Goal: Transaction & Acquisition: Purchase product/service

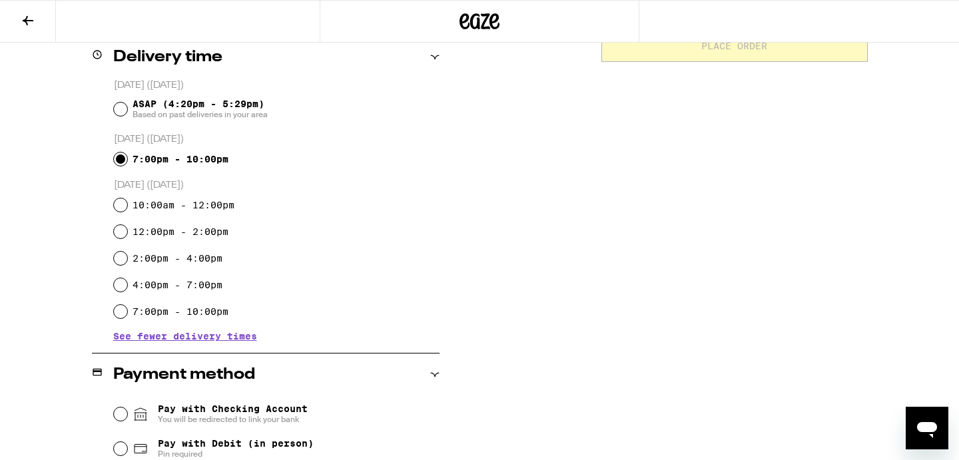
scroll to position [338, 0]
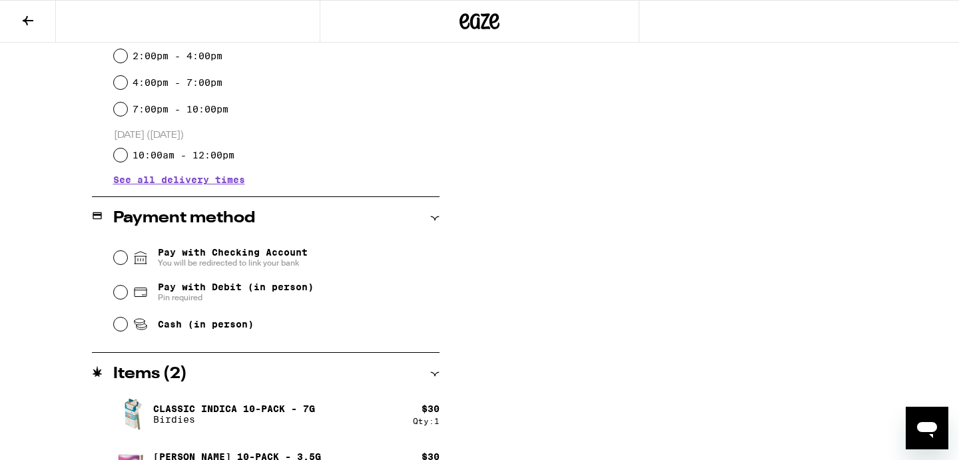
scroll to position [428, 0]
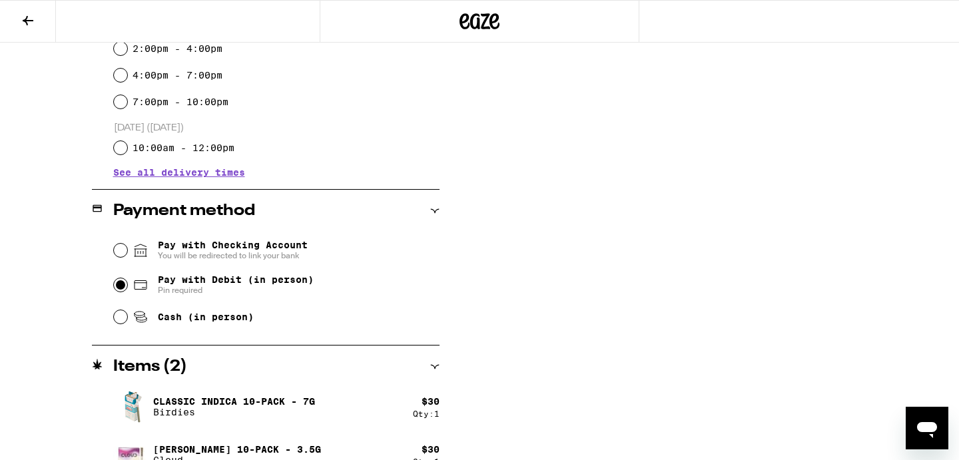
click at [121, 288] on input "Pay with Debit (in person) Pin required" at bounding box center [120, 284] width 13 height 13
radio input "true"
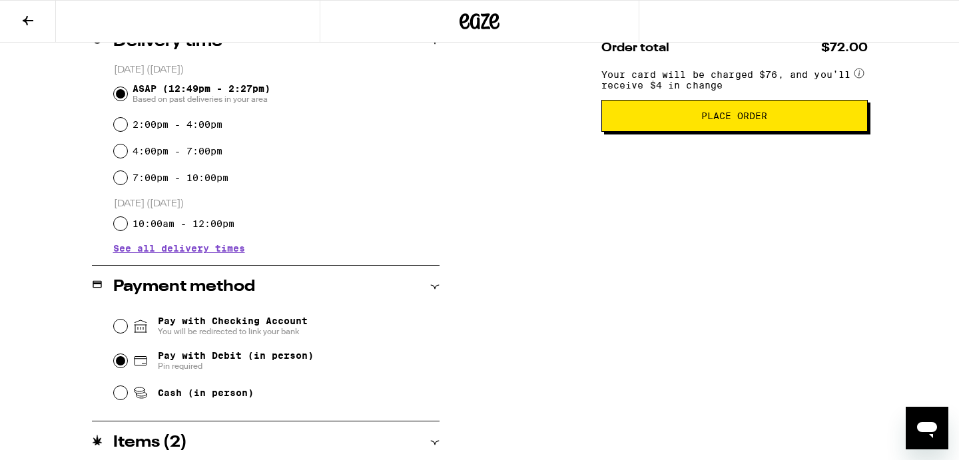
scroll to position [0, 0]
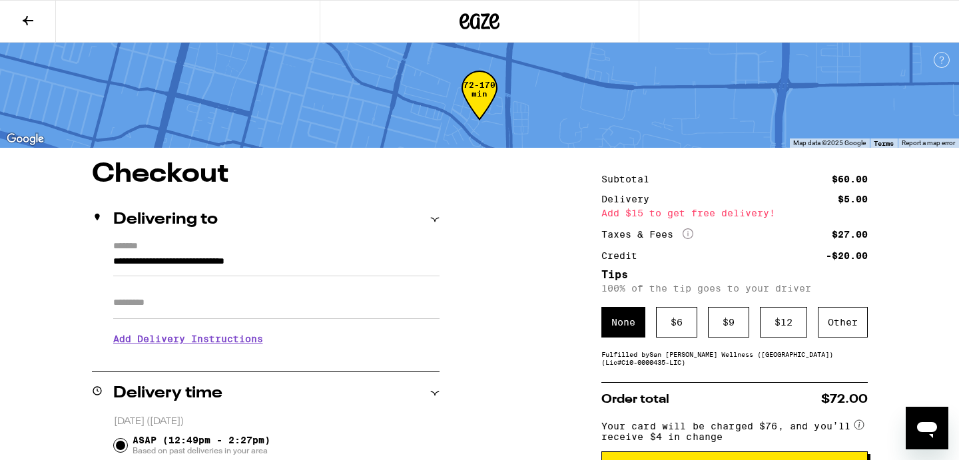
click at [691, 233] on icon "More Info" at bounding box center [688, 233] width 11 height 11
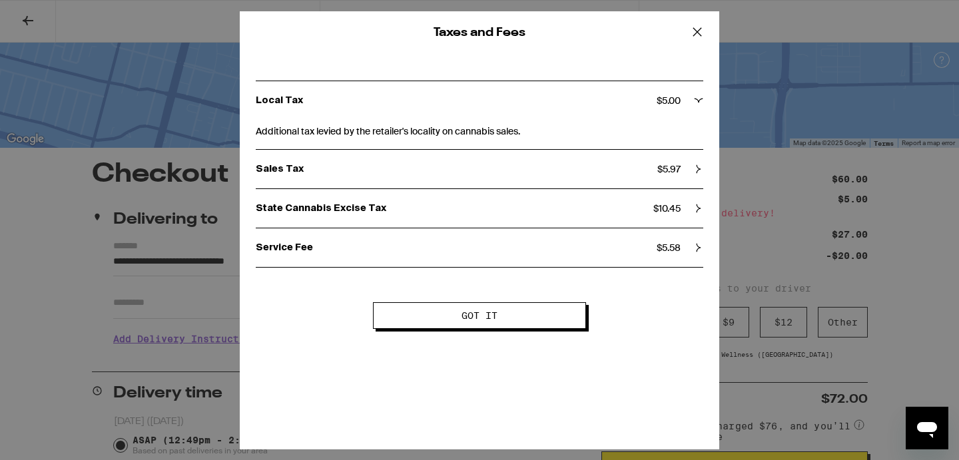
click at [701, 31] on icon at bounding box center [697, 32] width 20 height 20
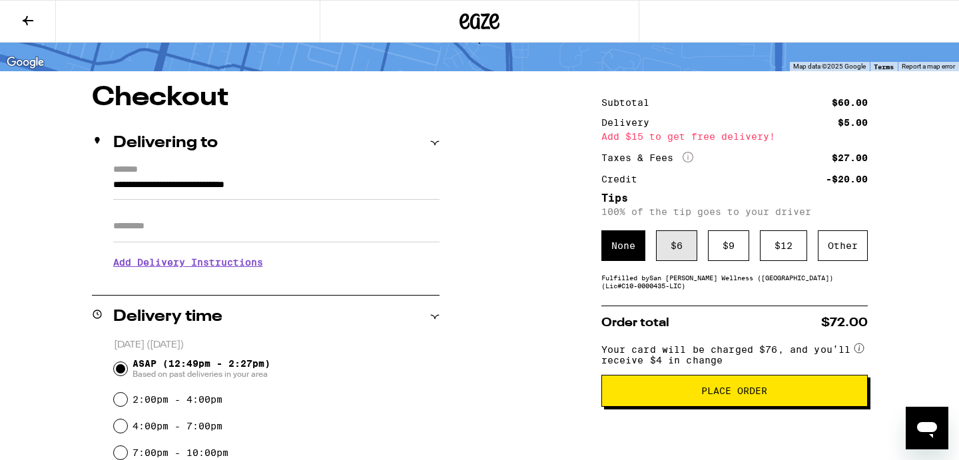
scroll to position [77, 0]
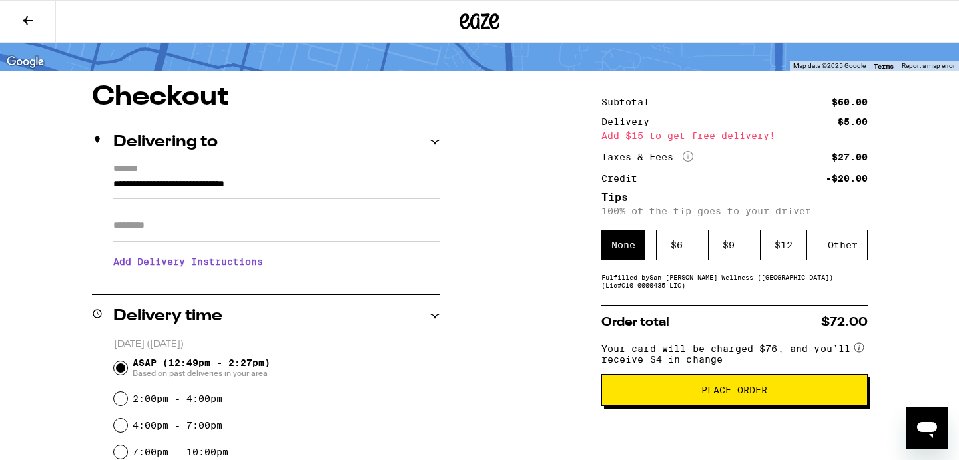
click at [25, 15] on icon at bounding box center [28, 21] width 16 height 16
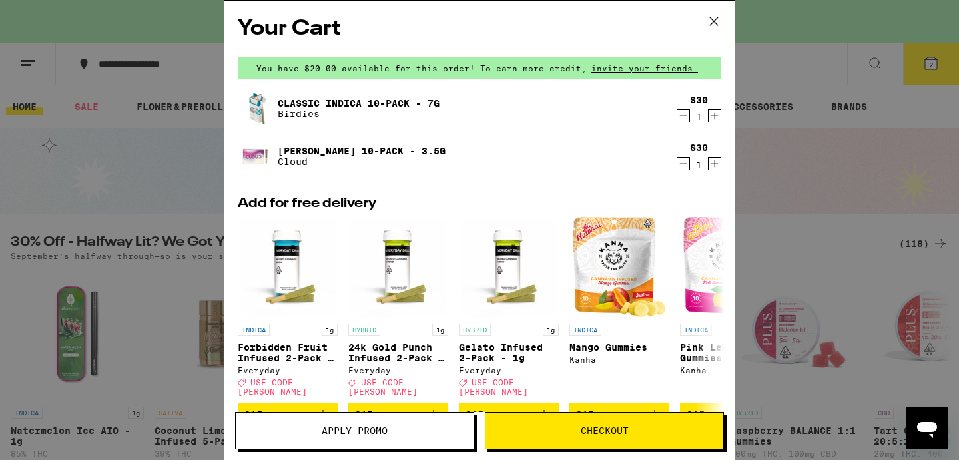
click at [711, 17] on icon at bounding box center [714, 21] width 20 height 20
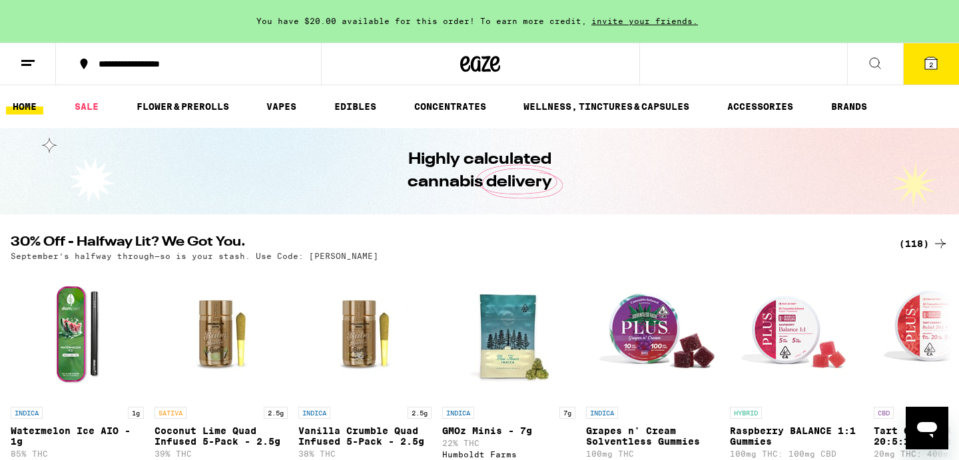
click at [924, 67] on icon at bounding box center [931, 63] width 16 height 16
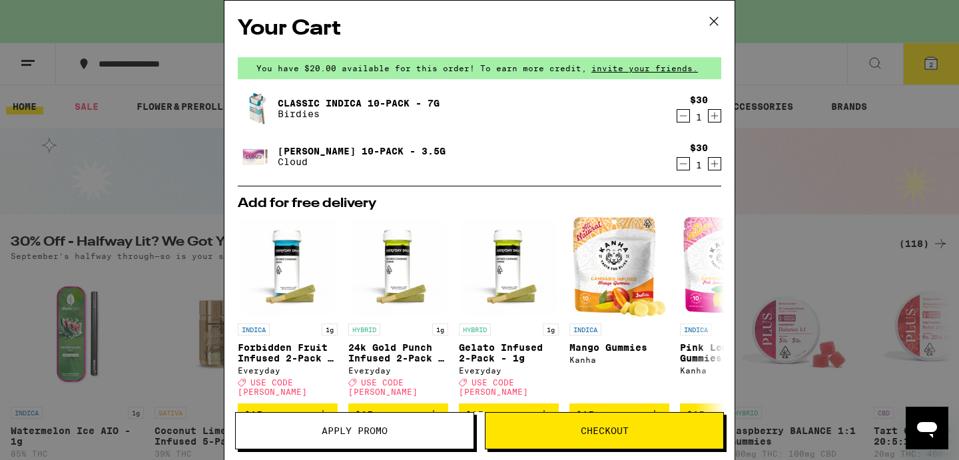
click at [563, 434] on span "Checkout" at bounding box center [604, 430] width 238 height 9
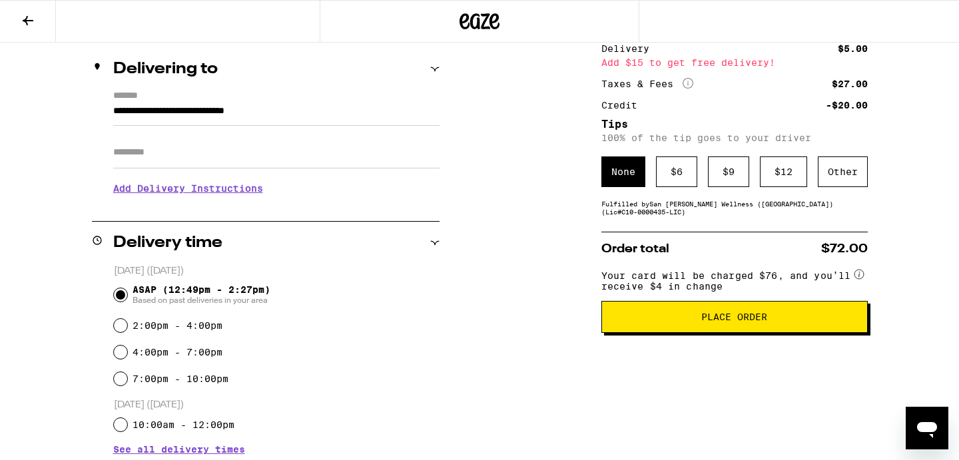
scroll to position [210, 0]
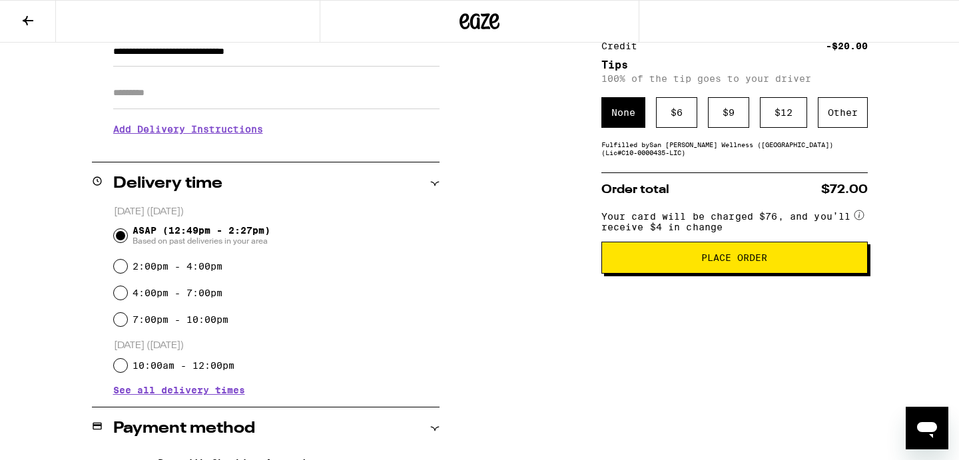
click at [671, 262] on span "Place Order" at bounding box center [735, 257] width 244 height 9
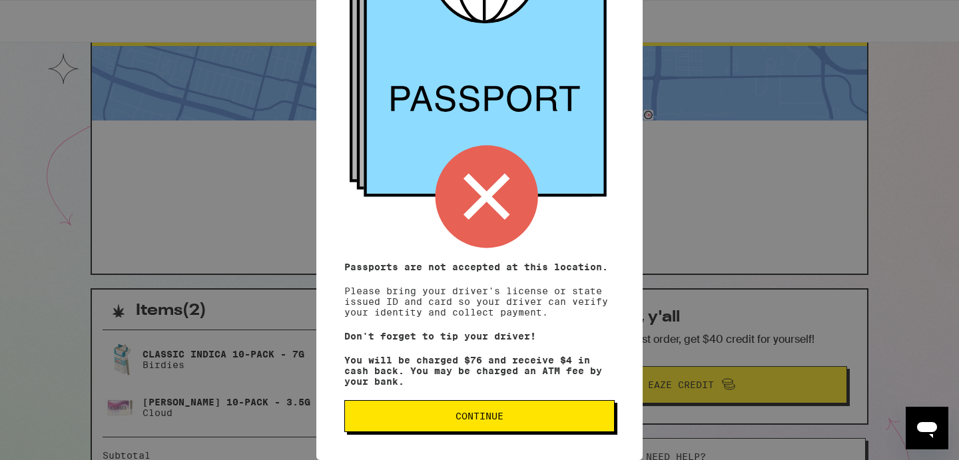
scroll to position [164, 0]
click at [497, 416] on span "Continue" at bounding box center [479, 416] width 48 height 9
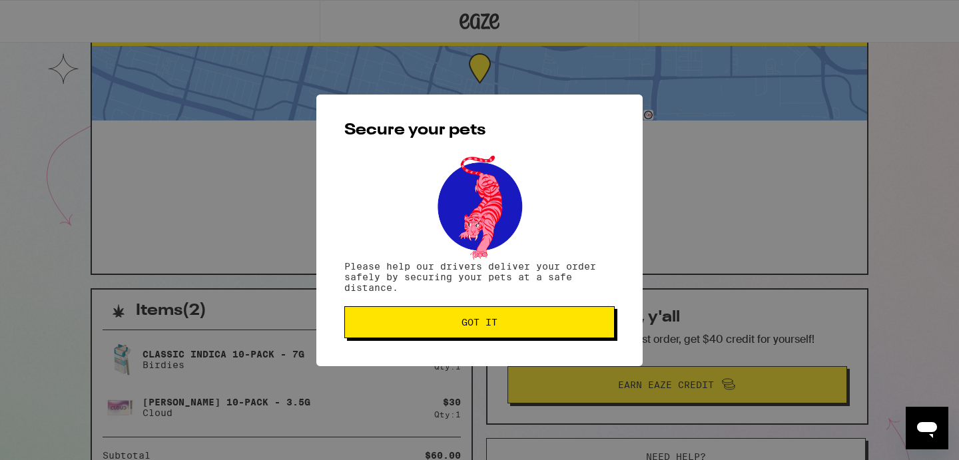
click at [495, 334] on button "Got it" at bounding box center [479, 322] width 270 height 32
